Goal: Find specific page/section: Find specific page/section

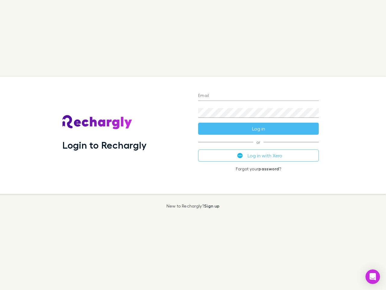
click at [193, 145] on div "Login to Rechargly" at bounding box center [126, 135] width 136 height 117
click at [259, 96] on input "Email" at bounding box center [258, 96] width 121 height 10
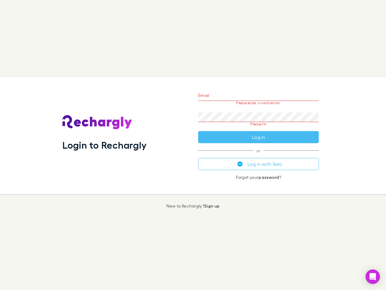
click at [259, 129] on form "Email Please enter a valid email. Password Please fill Log in" at bounding box center [258, 114] width 121 height 57
click at [259, 155] on div "Email Please enter a valid email. Password Please fill Log in or Log in with Xe…" at bounding box center [258, 135] width 130 height 117
click at [373, 276] on icon "Open Intercom Messenger" at bounding box center [373, 276] width 6 height 7
